Goal: Information Seeking & Learning: Learn about a topic

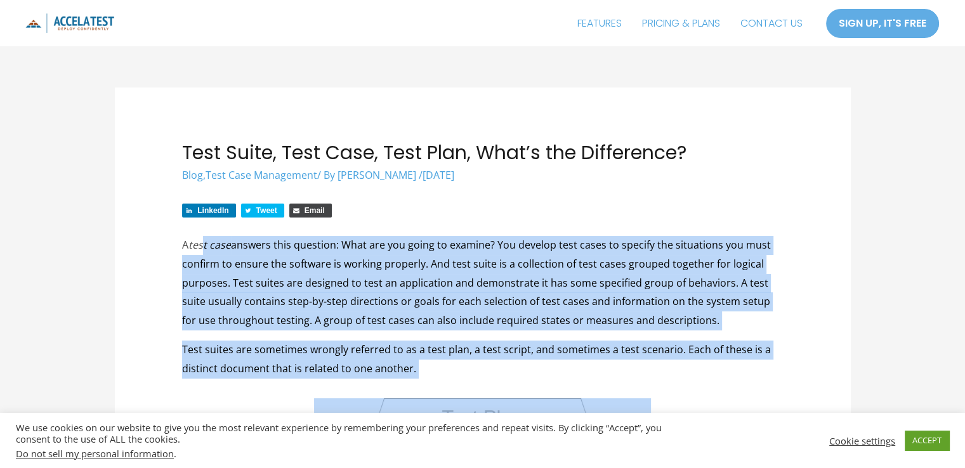
drag, startPoint x: 204, startPoint y: 249, endPoint x: 637, endPoint y: 389, distance: 455.2
click at [638, 367] on p "Test suites are sometimes wrongly referred to as a test plan, a test script, an…" at bounding box center [482, 359] width 601 height 37
click at [747, 349] on p "Test suites are sometimes wrongly referred to as a test plan, a test script, an…" at bounding box center [482, 359] width 601 height 37
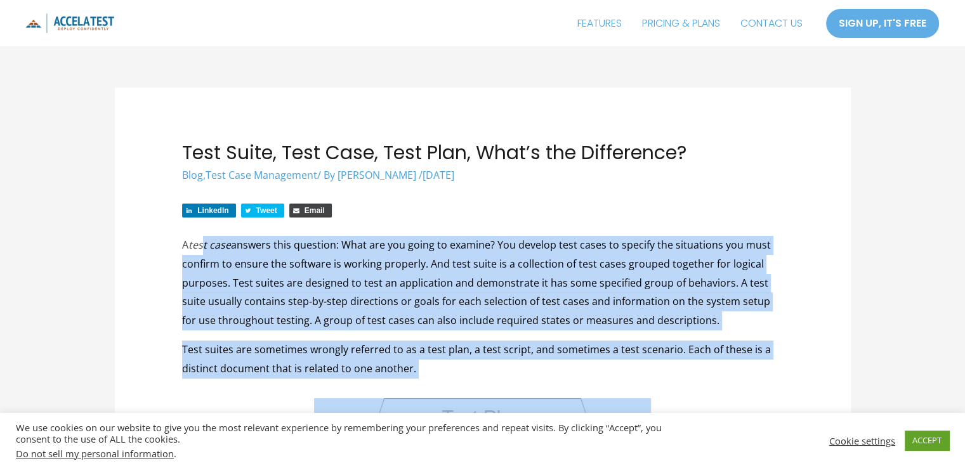
click at [754, 372] on p "Test suites are sometimes wrongly referred to as a test plan, a test script, an…" at bounding box center [482, 359] width 601 height 37
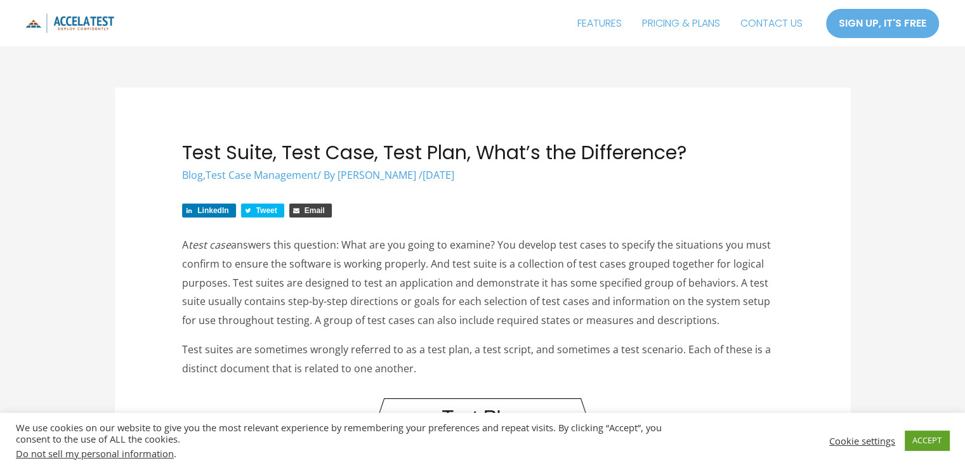
click at [754, 372] on p "Test suites are sometimes wrongly referred to as a test plan, a test script, an…" at bounding box center [482, 359] width 601 height 37
drag, startPoint x: 749, startPoint y: 325, endPoint x: 751, endPoint y: 367, distance: 41.9
click at [750, 367] on p "Test suites are sometimes wrongly referred to as a test plan, a test script, an…" at bounding box center [482, 359] width 601 height 37
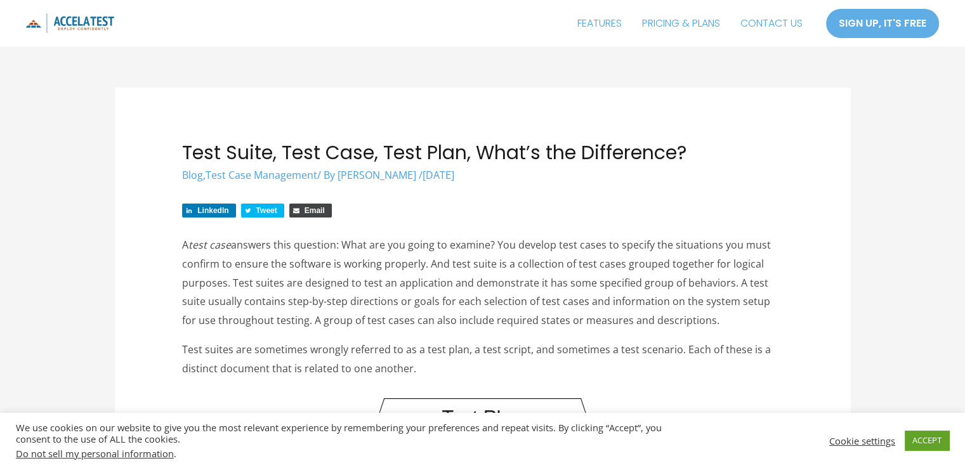
click at [773, 355] on p "Test suites are sometimes wrongly referred to as a test plan, a test script, an…" at bounding box center [482, 359] width 601 height 37
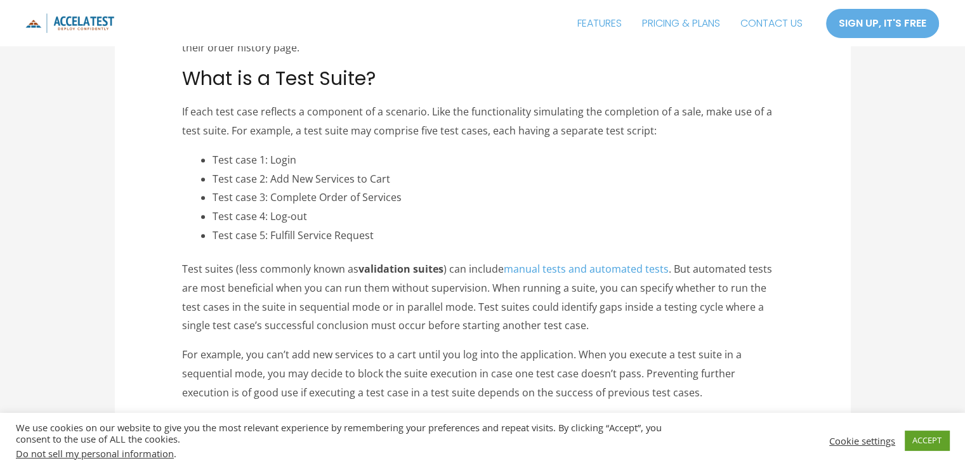
scroll to position [952, 0]
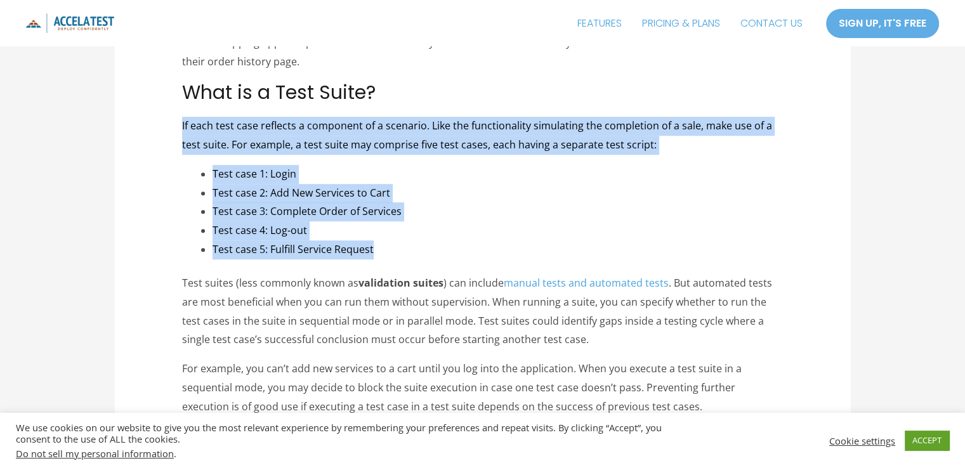
drag, startPoint x: 528, startPoint y: 247, endPoint x: 502, endPoint y: 93, distance: 155.7
click at [502, 93] on h2 "What is a Test Suite?" at bounding box center [482, 92] width 601 height 23
drag, startPoint x: 502, startPoint y: 93, endPoint x: 516, endPoint y: 254, distance: 161.8
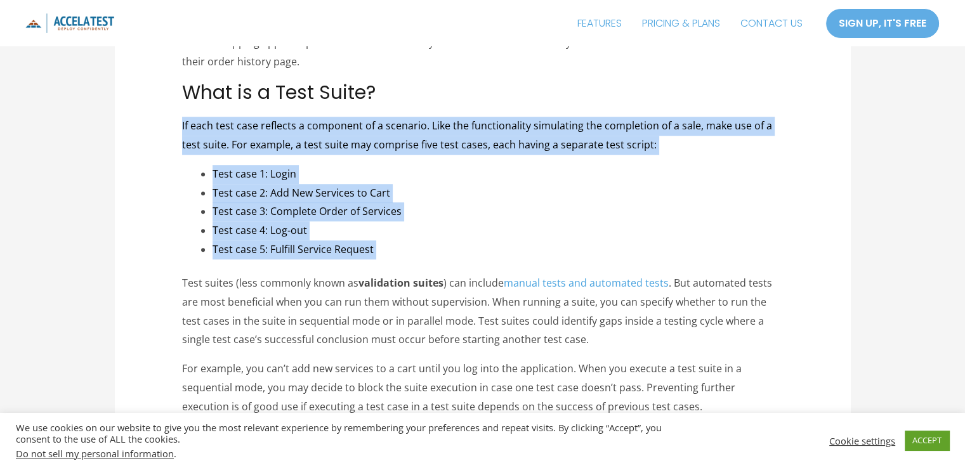
click at [516, 254] on li "Test case 5: Fulfill Service Request" at bounding box center [498, 249] width 570 height 19
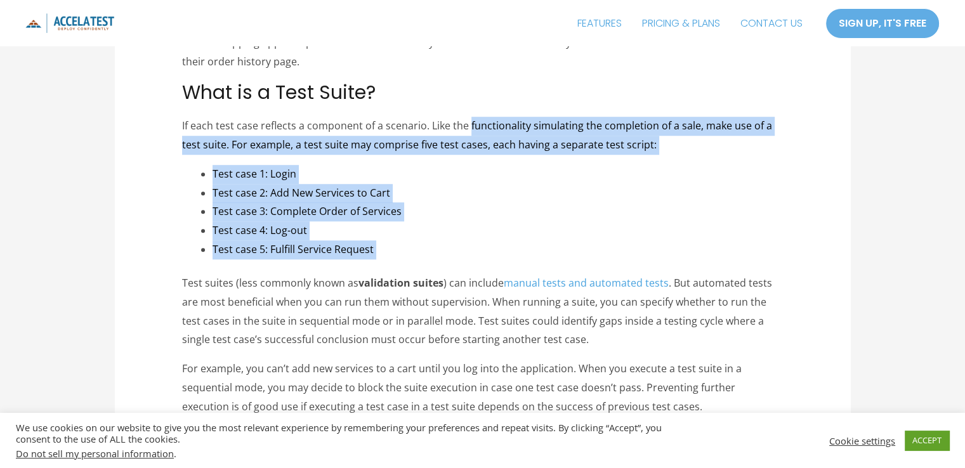
drag, startPoint x: 516, startPoint y: 254, endPoint x: 513, endPoint y: 106, distance: 147.9
click at [733, 203] on li "Test case 3: Complete Order of Services" at bounding box center [498, 211] width 570 height 19
click at [733, 204] on li "Test case 3: Complete Order of Services" at bounding box center [498, 211] width 570 height 19
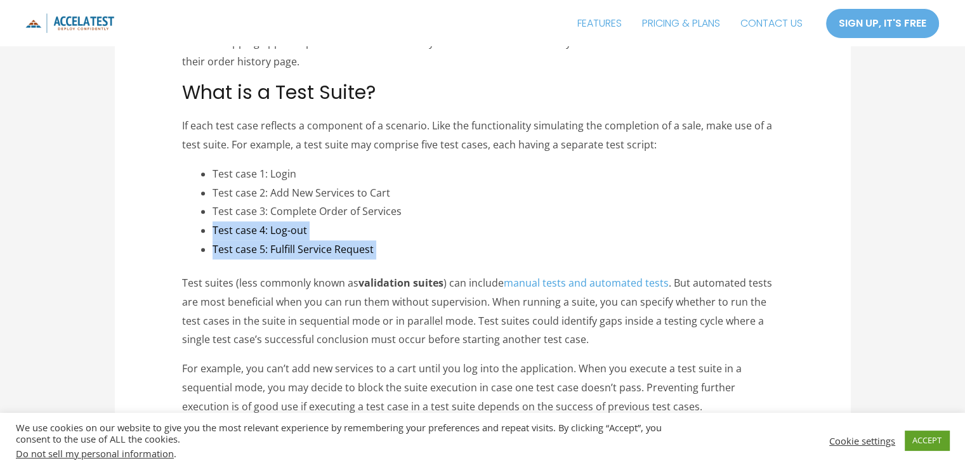
click at [744, 247] on li "Test case 5: Fulfill Service Request" at bounding box center [498, 249] width 570 height 19
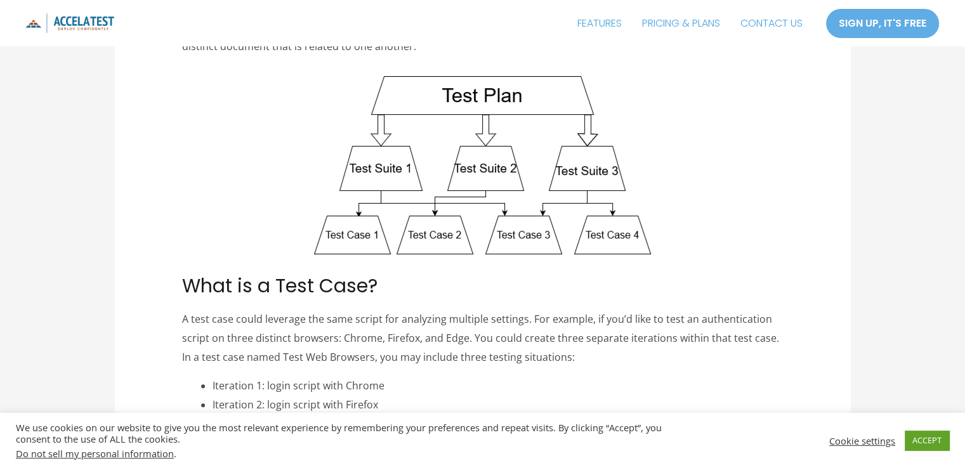
scroll to position [444, 0]
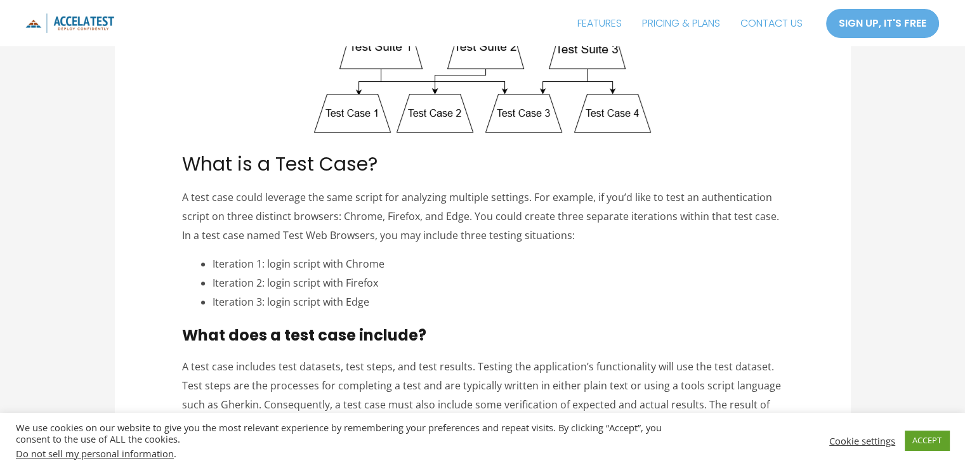
drag, startPoint x: 688, startPoint y: 242, endPoint x: 678, endPoint y: 174, distance: 68.6
click at [678, 174] on h2 "What is a Test Case?" at bounding box center [482, 164] width 601 height 23
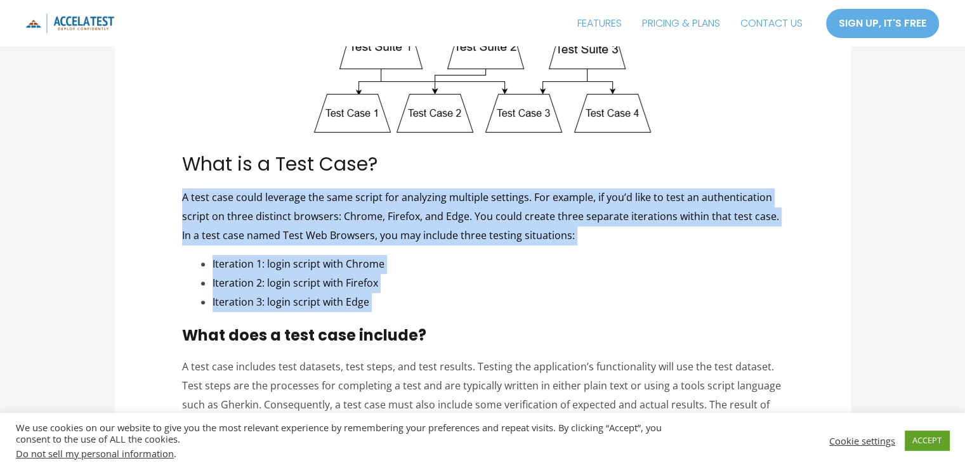
drag, startPoint x: 678, startPoint y: 174, endPoint x: 689, endPoint y: 303, distance: 129.9
click at [690, 303] on li "Iteration 3: login script with Edge" at bounding box center [498, 302] width 570 height 19
click at [688, 295] on li "Iteration 3: login script with Edge" at bounding box center [498, 302] width 570 height 19
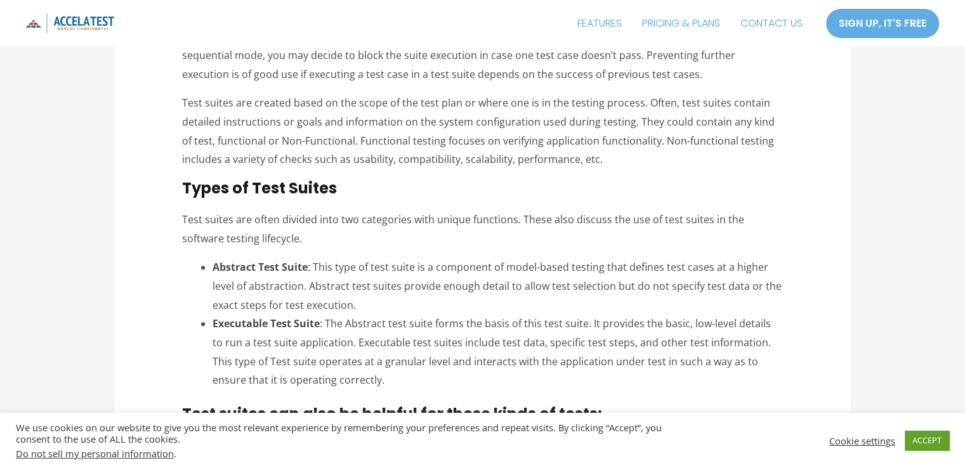
scroll to position [1459, 0]
